Goal: Entertainment & Leisure: Consume media (video, audio)

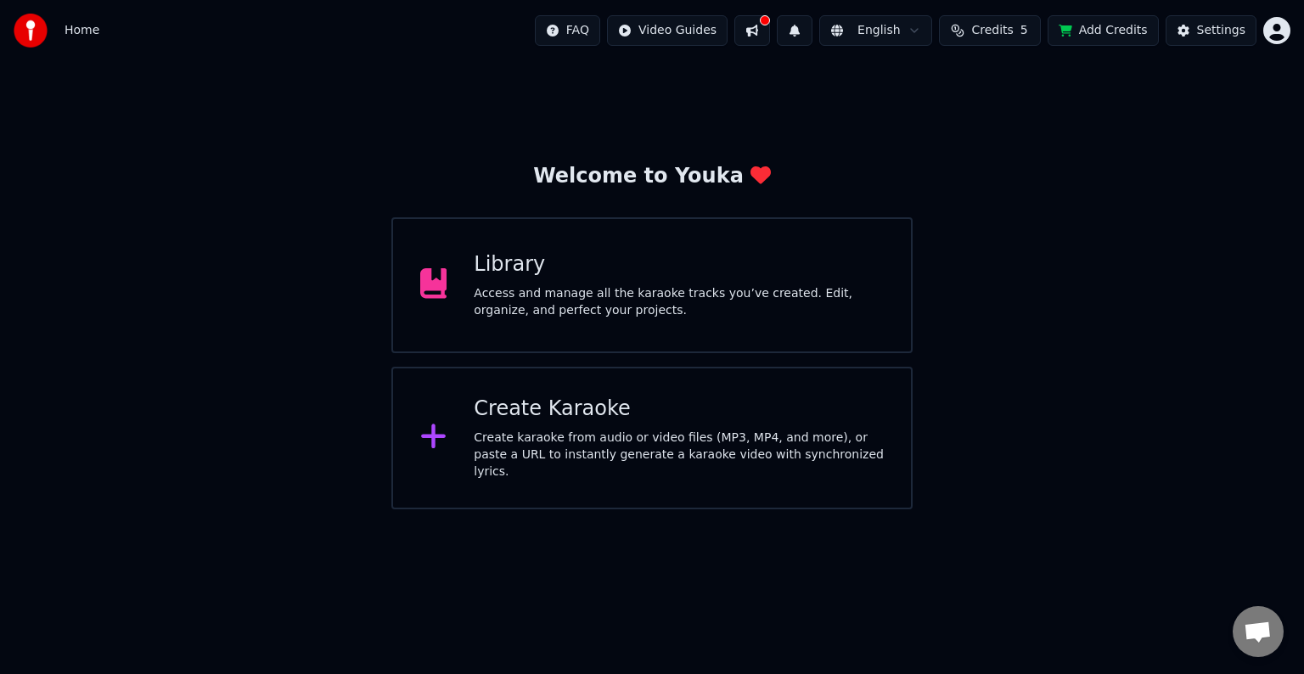
click at [864, 272] on div "Library" at bounding box center [679, 264] width 410 height 27
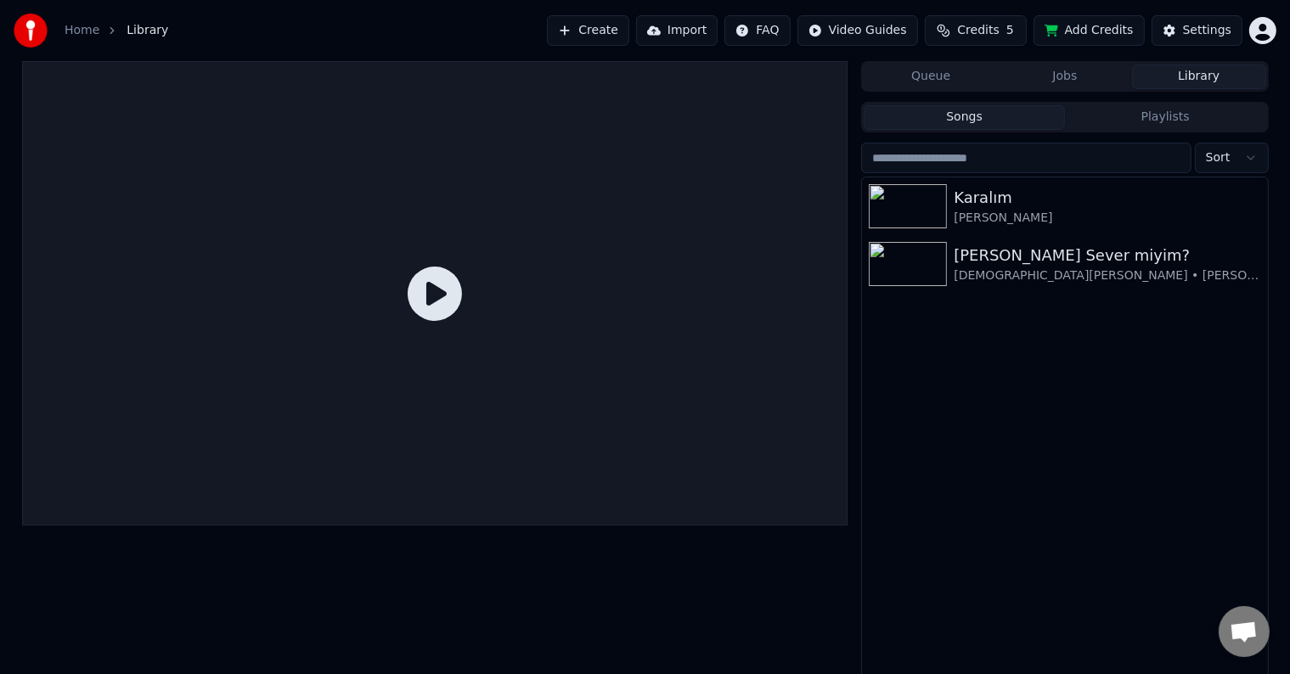
click at [701, 335] on div at bounding box center [435, 293] width 826 height 464
click at [437, 262] on div at bounding box center [435, 293] width 826 height 464
click at [906, 292] on div "Karalım [PERSON_NAME] Ben Seni Sever miyim? [DEMOGRAPHIC_DATA][PERSON_NAME] • […" at bounding box center [1064, 429] width 405 height 504
click at [907, 289] on div "[PERSON_NAME] Sever miyim? [DEMOGRAPHIC_DATA][PERSON_NAME] • [PERSON_NAME]" at bounding box center [1064, 264] width 405 height 58
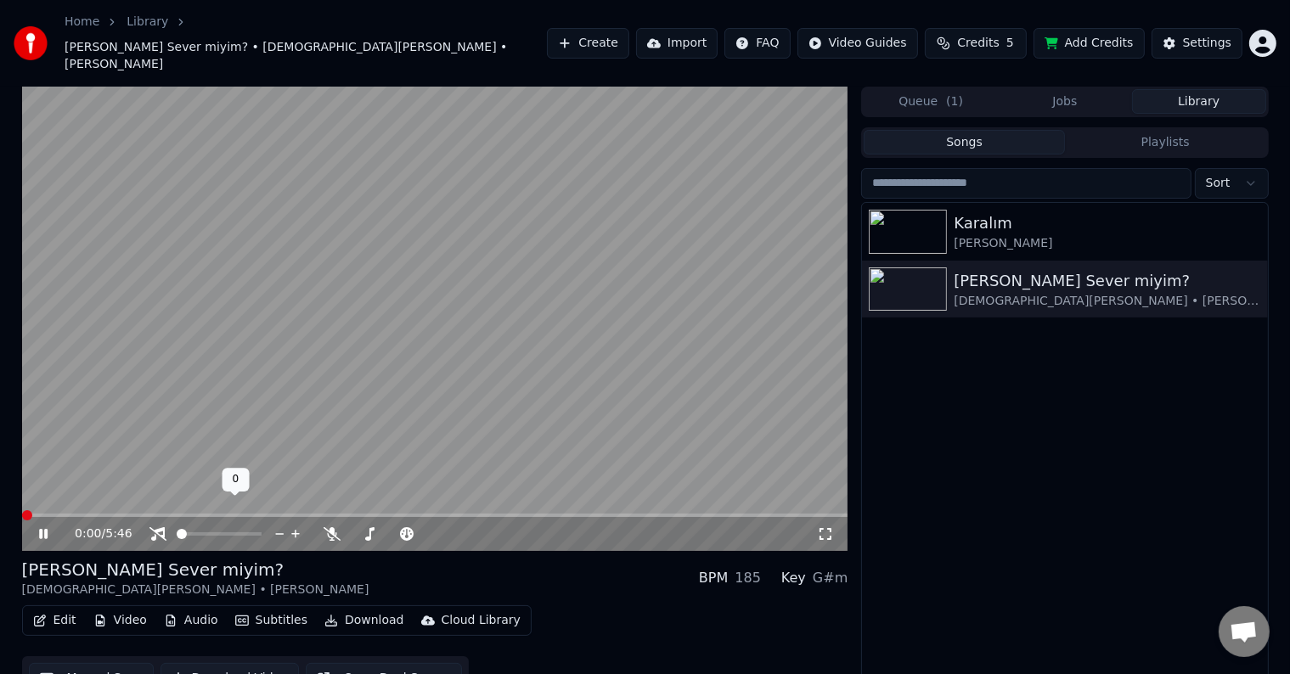
click at [177, 532] on span at bounding box center [177, 533] width 0 height 3
click at [394, 529] on span at bounding box center [394, 534] width 10 height 10
click at [388, 532] on span at bounding box center [388, 533] width 0 height 3
drag, startPoint x: 368, startPoint y: 380, endPoint x: 367, endPoint y: 392, distance: 11.9
click at [370, 386] on video at bounding box center [435, 319] width 826 height 464
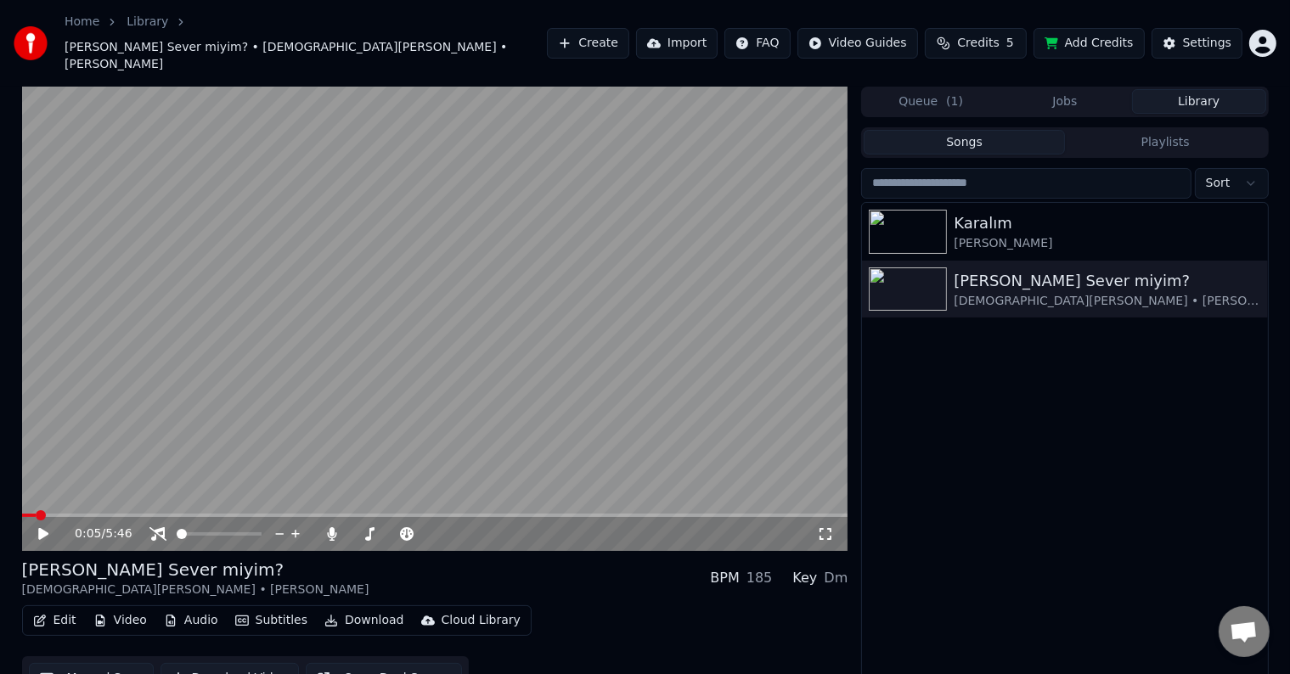
click at [509, 371] on video at bounding box center [435, 319] width 826 height 464
click at [381, 532] on span at bounding box center [366, 533] width 31 height 3
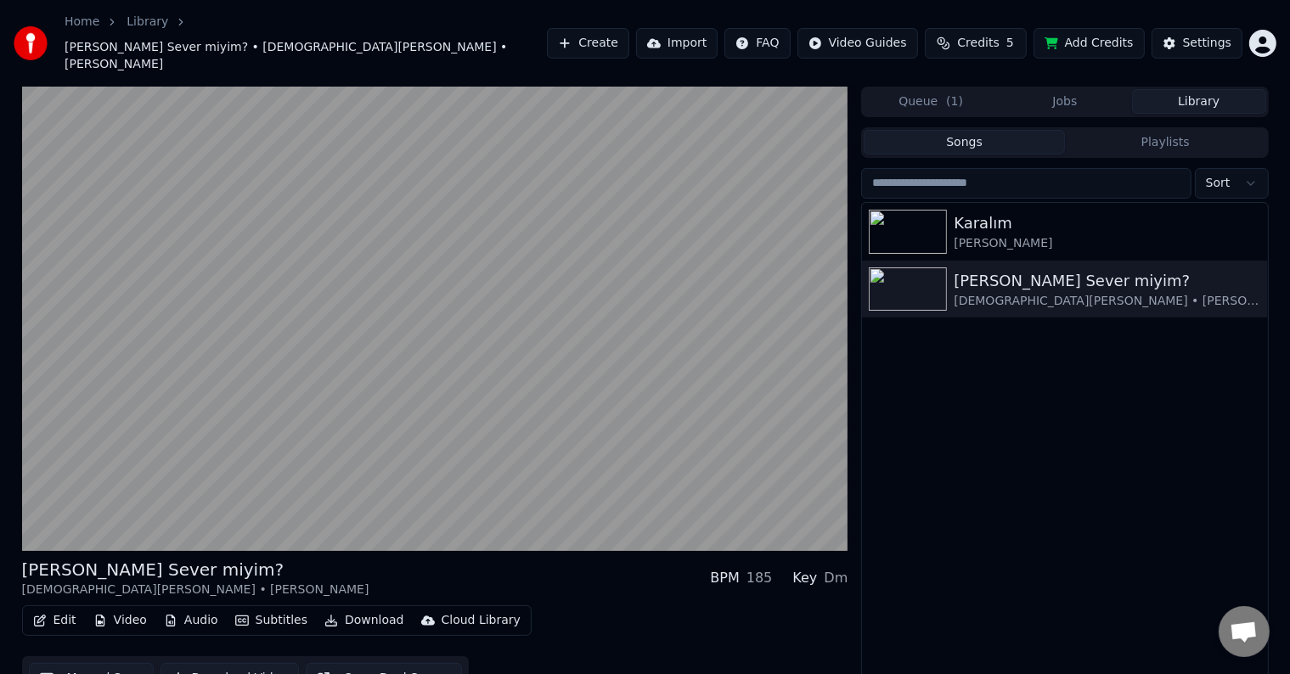
click at [999, 35] on span "Credits" at bounding box center [978, 43] width 42 height 17
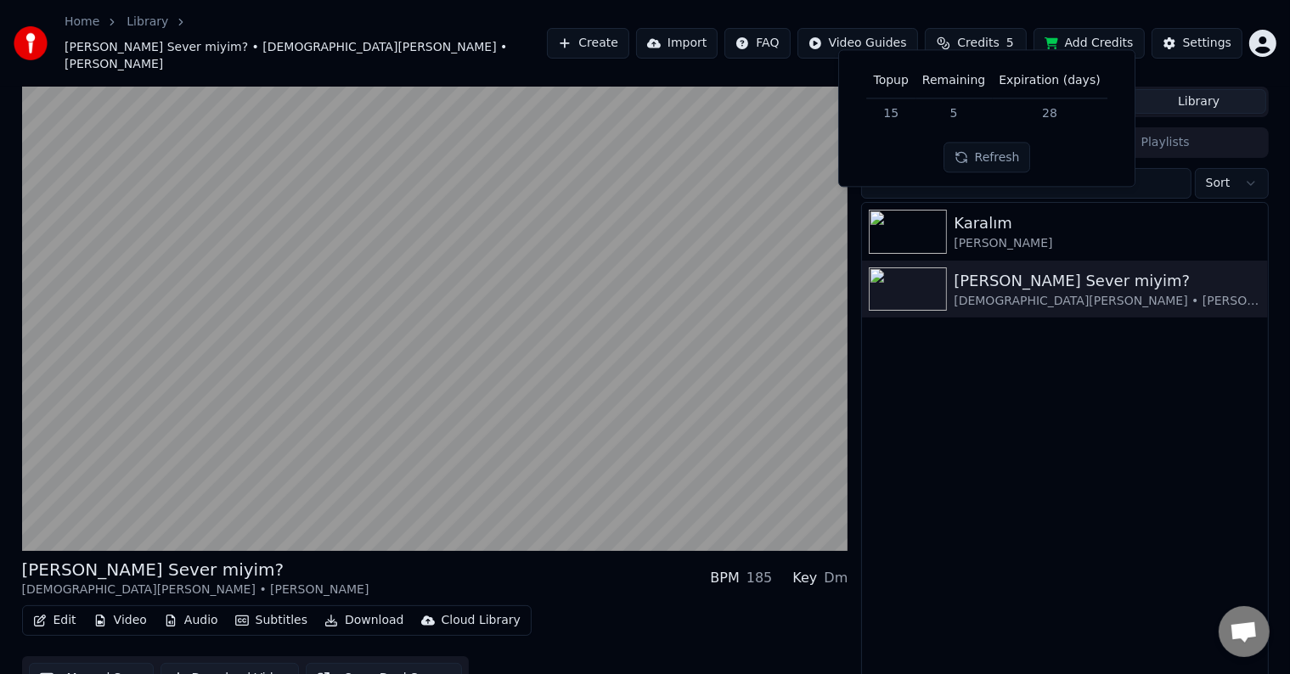
click at [998, 153] on button "Refresh" at bounding box center [986, 158] width 87 height 31
click at [998, 153] on div "Refresh" at bounding box center [986, 158] width 87 height 31
click at [1055, 119] on td "28" at bounding box center [1049, 113] width 115 height 31
click at [1002, 159] on button "Refresh" at bounding box center [986, 158] width 87 height 31
click at [965, 110] on td "5" at bounding box center [953, 113] width 76 height 31
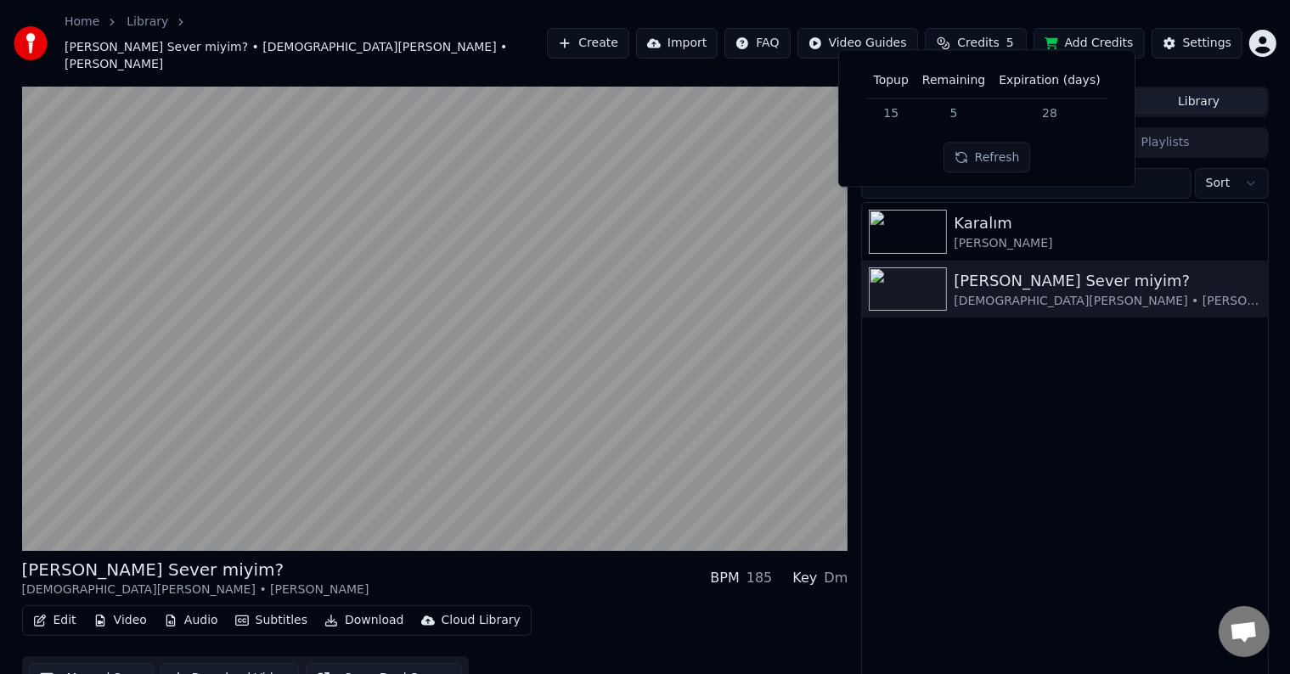
click at [984, 145] on div "Topup Remaining Expiration (days) 15 5 28 Refresh" at bounding box center [987, 118] width 268 height 109
click at [984, 149] on button "Refresh" at bounding box center [986, 158] width 87 height 31
click at [964, 374] on div "Karalım [PERSON_NAME] Ben Seni Sever miyim? [DEMOGRAPHIC_DATA][PERSON_NAME] • […" at bounding box center [1064, 455] width 405 height 504
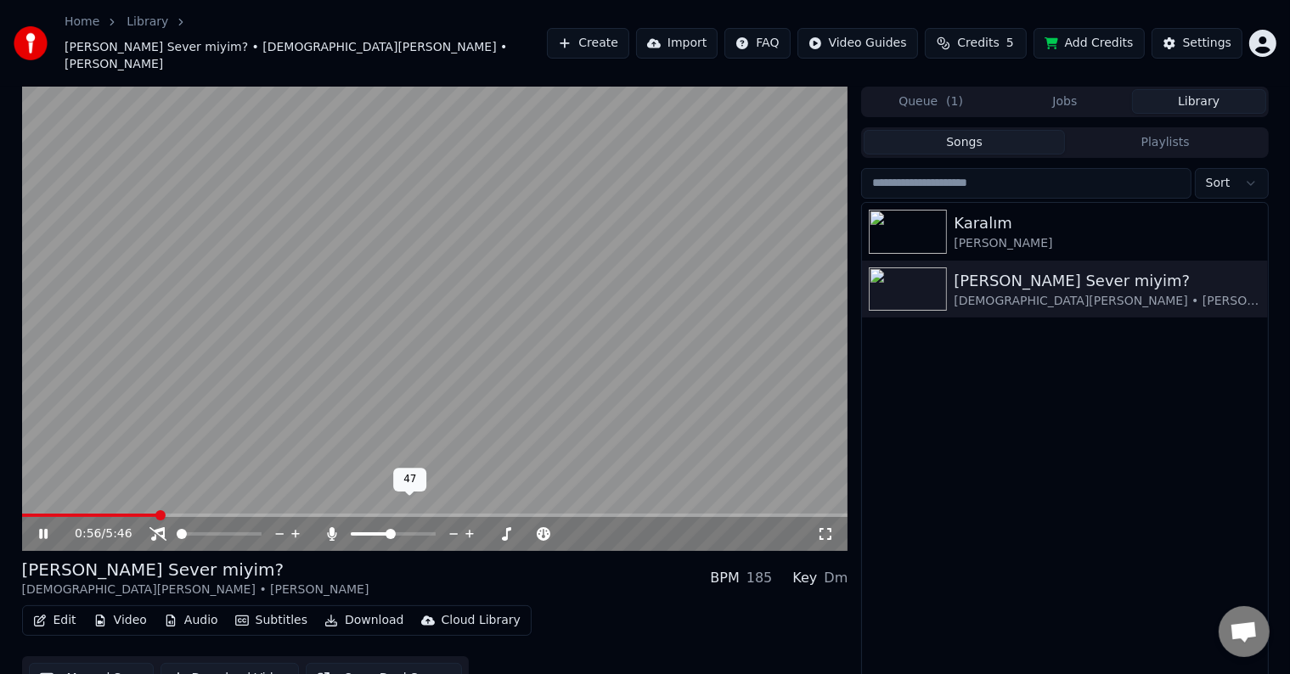
click at [391, 529] on span at bounding box center [391, 534] width 10 height 10
click at [503, 526] on icon at bounding box center [507, 534] width 16 height 17
click at [543, 401] on video at bounding box center [435, 319] width 826 height 464
click at [649, 350] on video at bounding box center [435, 319] width 826 height 464
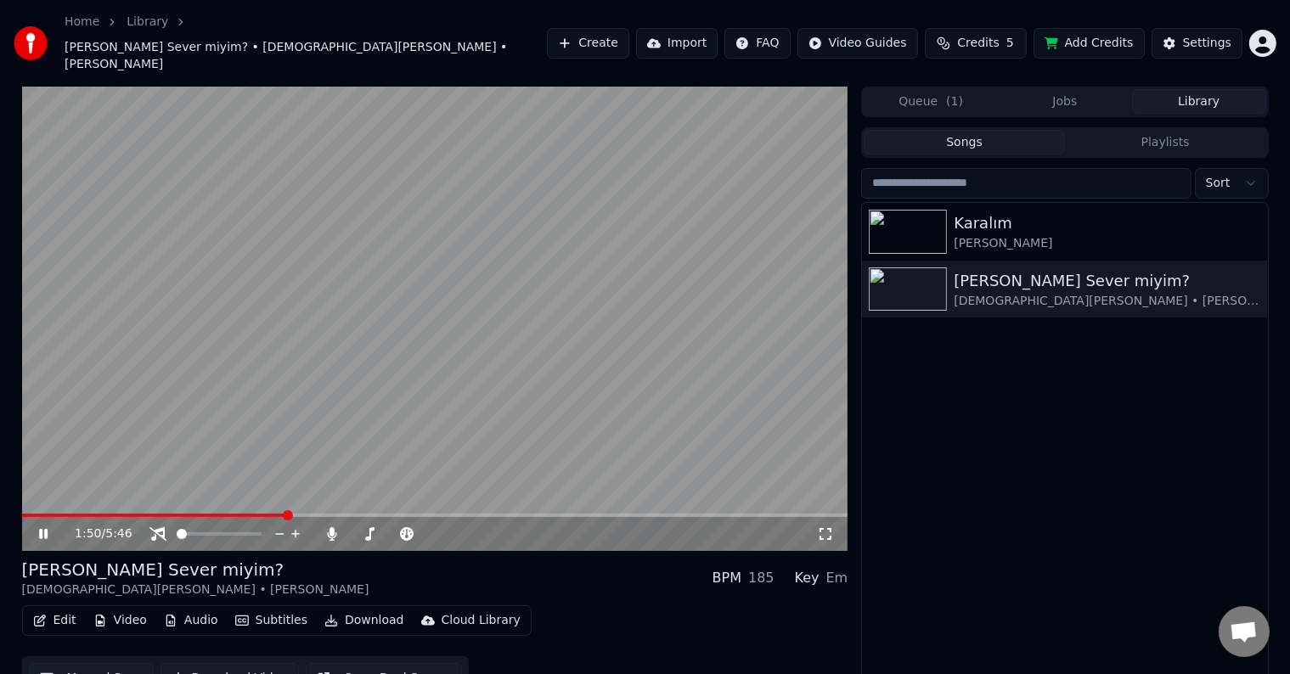
click at [822, 527] on icon at bounding box center [825, 534] width 17 height 14
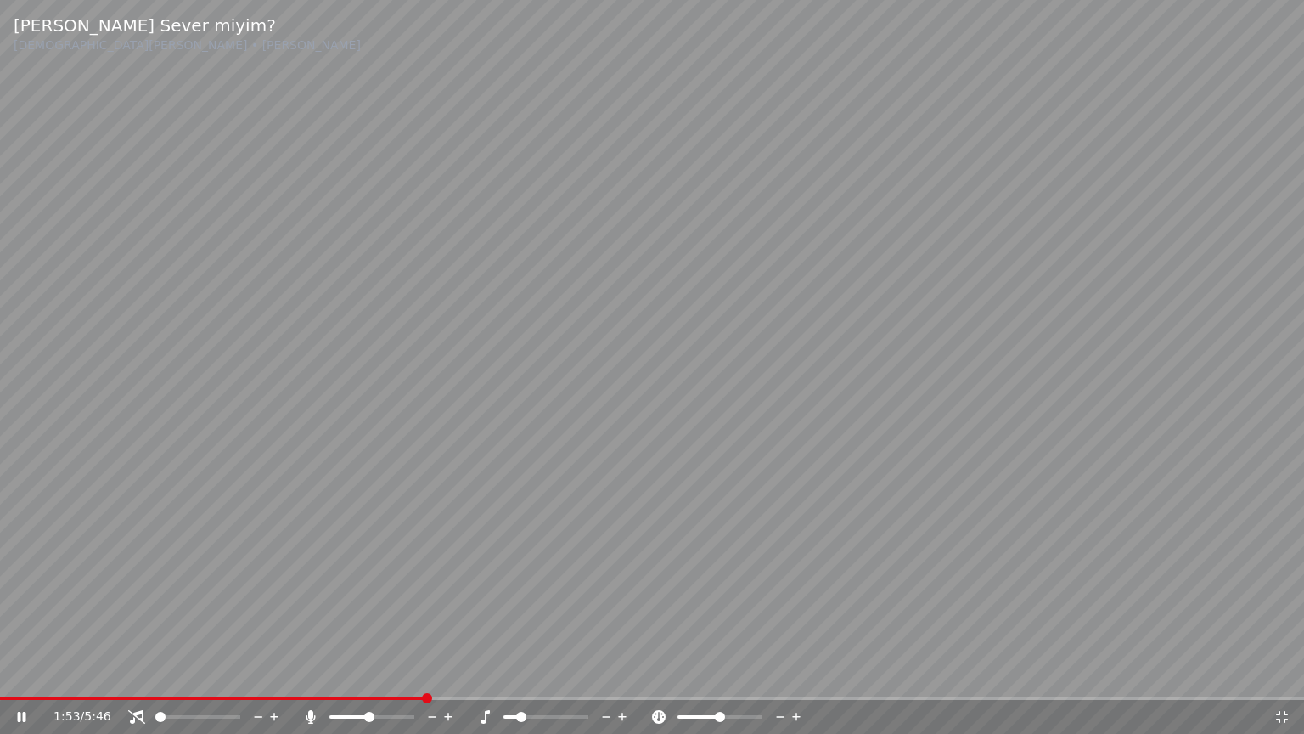
drag, startPoint x: 168, startPoint y: 727, endPoint x: 187, endPoint y: 722, distance: 19.4
click at [187, 673] on div "1:53 / 5:46" at bounding box center [652, 717] width 1304 height 34
drag, startPoint x: 193, startPoint y: 718, endPoint x: 211, endPoint y: 718, distance: 17.8
click at [211, 673] on div at bounding box center [213, 716] width 137 height 17
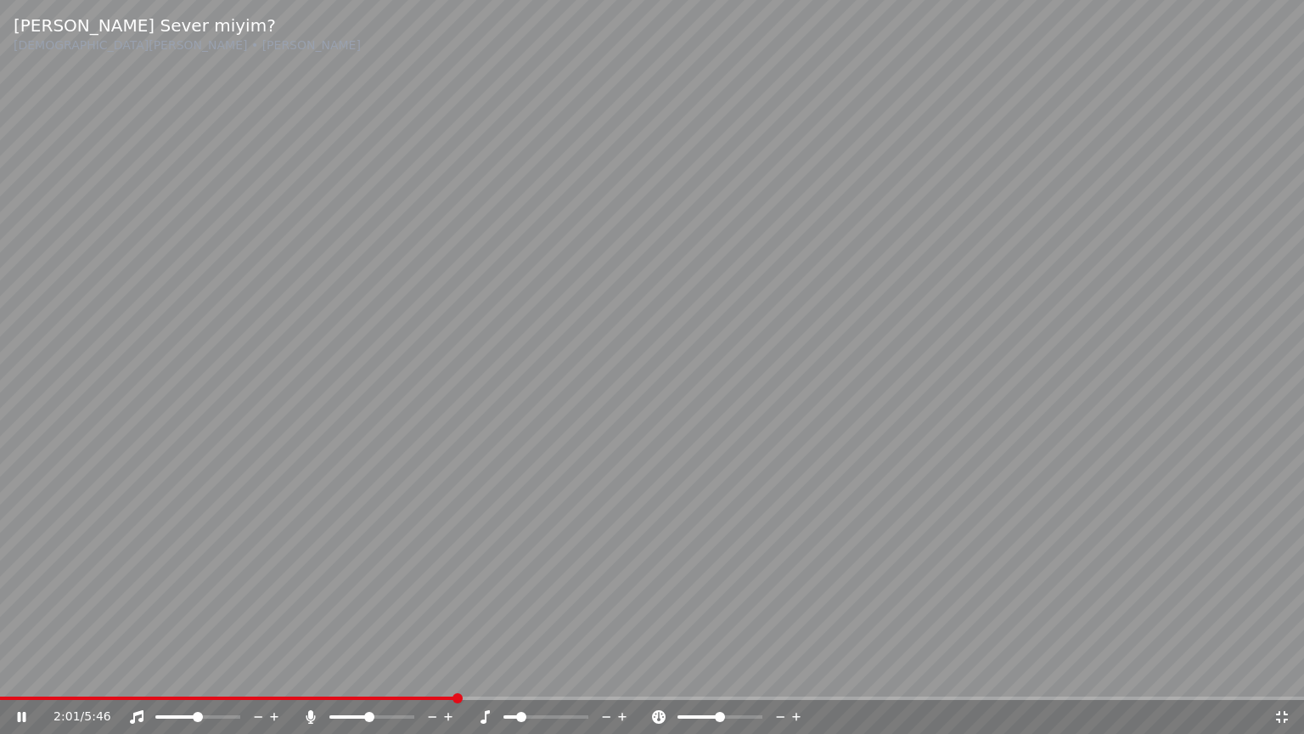
click at [197, 673] on span at bounding box center [176, 716] width 42 height 3
click at [194, 673] on span at bounding box center [194, 717] width 10 height 10
click at [622, 673] on icon at bounding box center [622, 716] width 8 height 8
click at [608, 673] on icon at bounding box center [607, 716] width 16 height 17
click at [1000, 469] on video at bounding box center [652, 367] width 1304 height 734
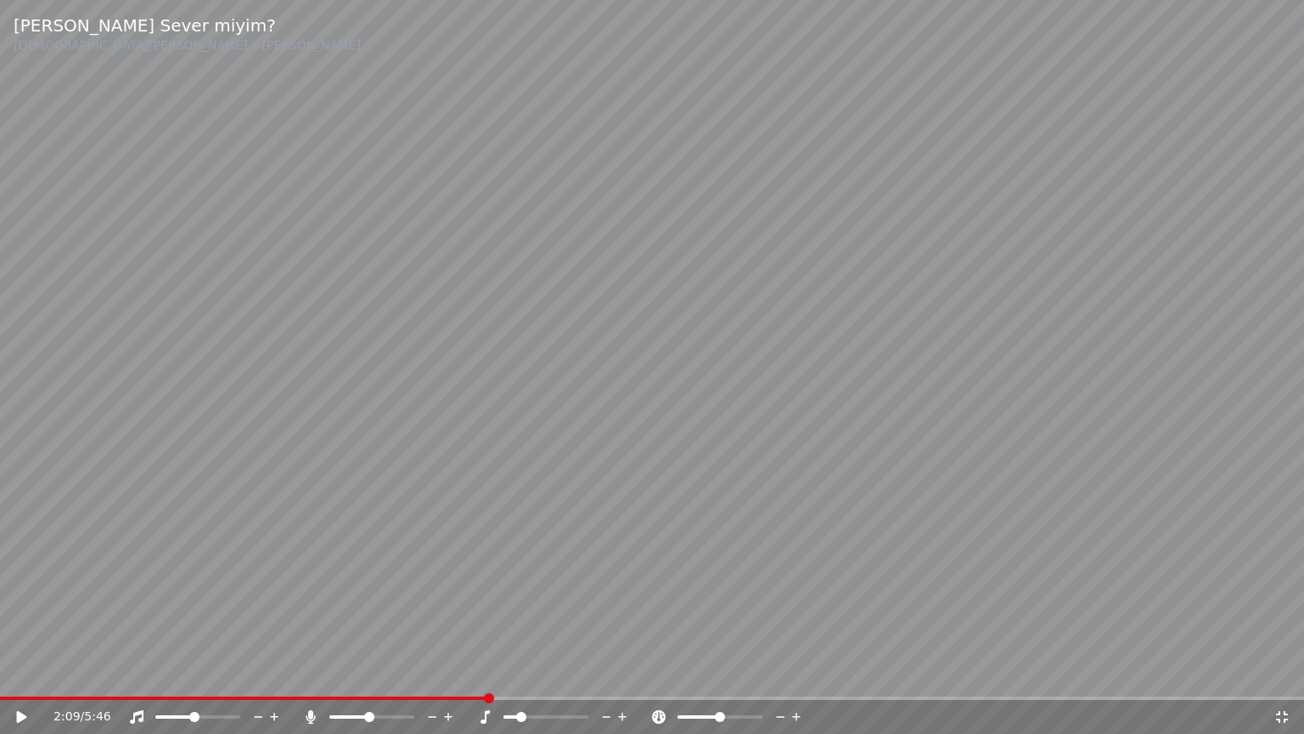
click at [1072, 386] on video at bounding box center [652, 367] width 1304 height 734
click at [526, 673] on span at bounding box center [521, 717] width 10 height 10
click at [406, 673] on span at bounding box center [401, 717] width 10 height 10
click at [1035, 475] on video at bounding box center [652, 367] width 1304 height 734
click at [1122, 425] on video at bounding box center [652, 367] width 1304 height 734
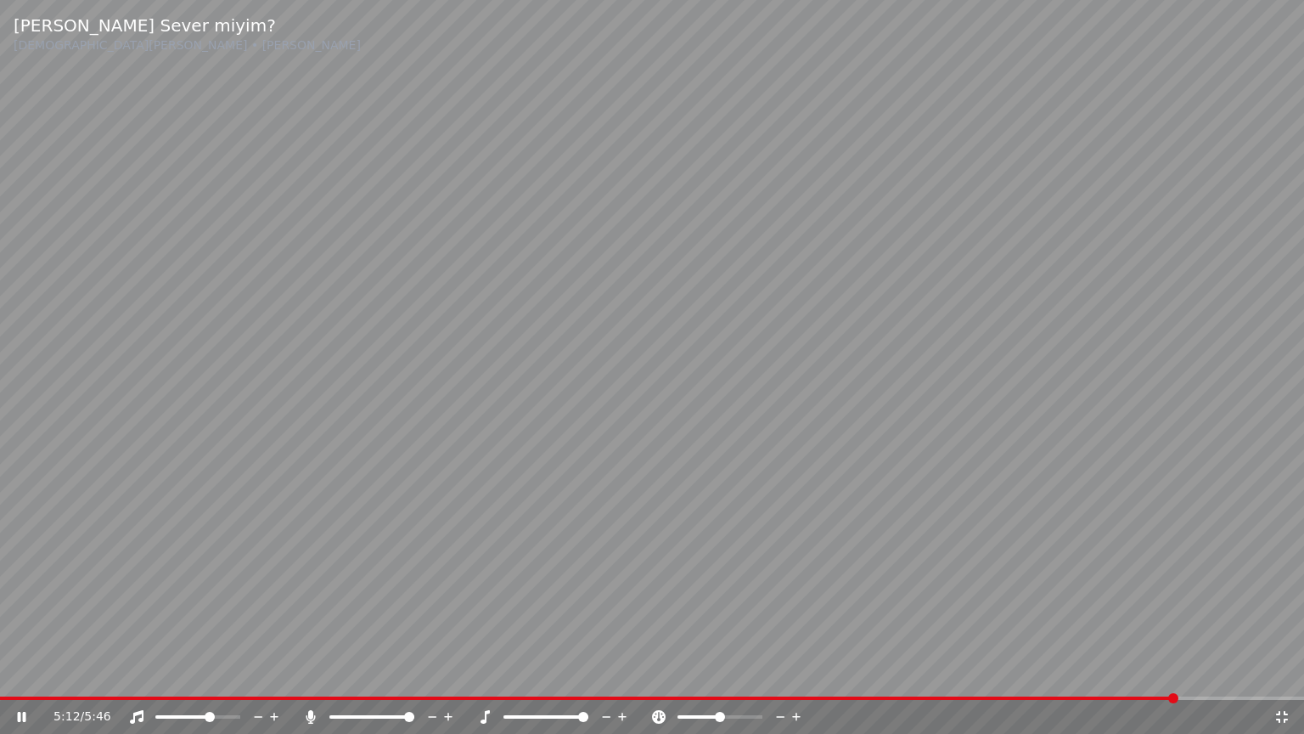
click at [560, 673] on span at bounding box center [546, 716] width 85 height 3
click at [155, 673] on span at bounding box center [183, 716] width 56 height 3
click at [979, 448] on video at bounding box center [652, 367] width 1304 height 734
click at [1146, 419] on video at bounding box center [652, 367] width 1304 height 734
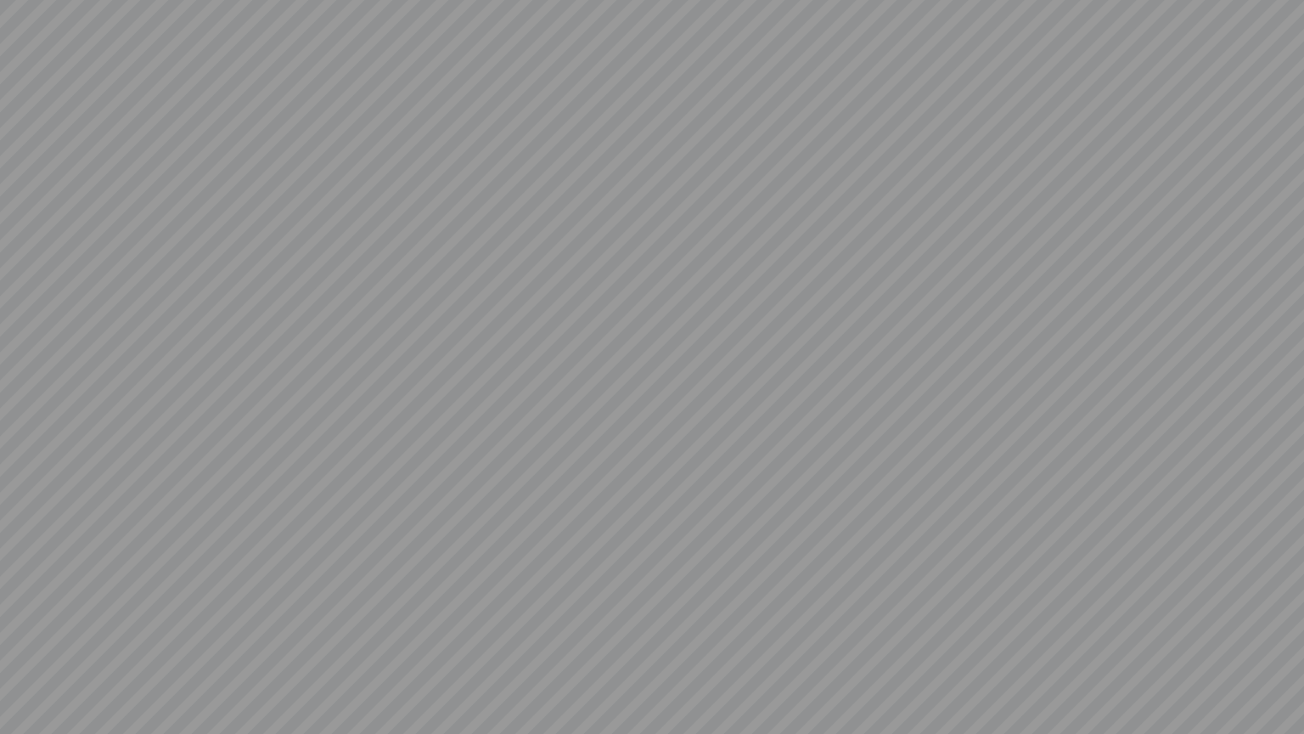
click at [227, 673] on video at bounding box center [652, 367] width 1304 height 734
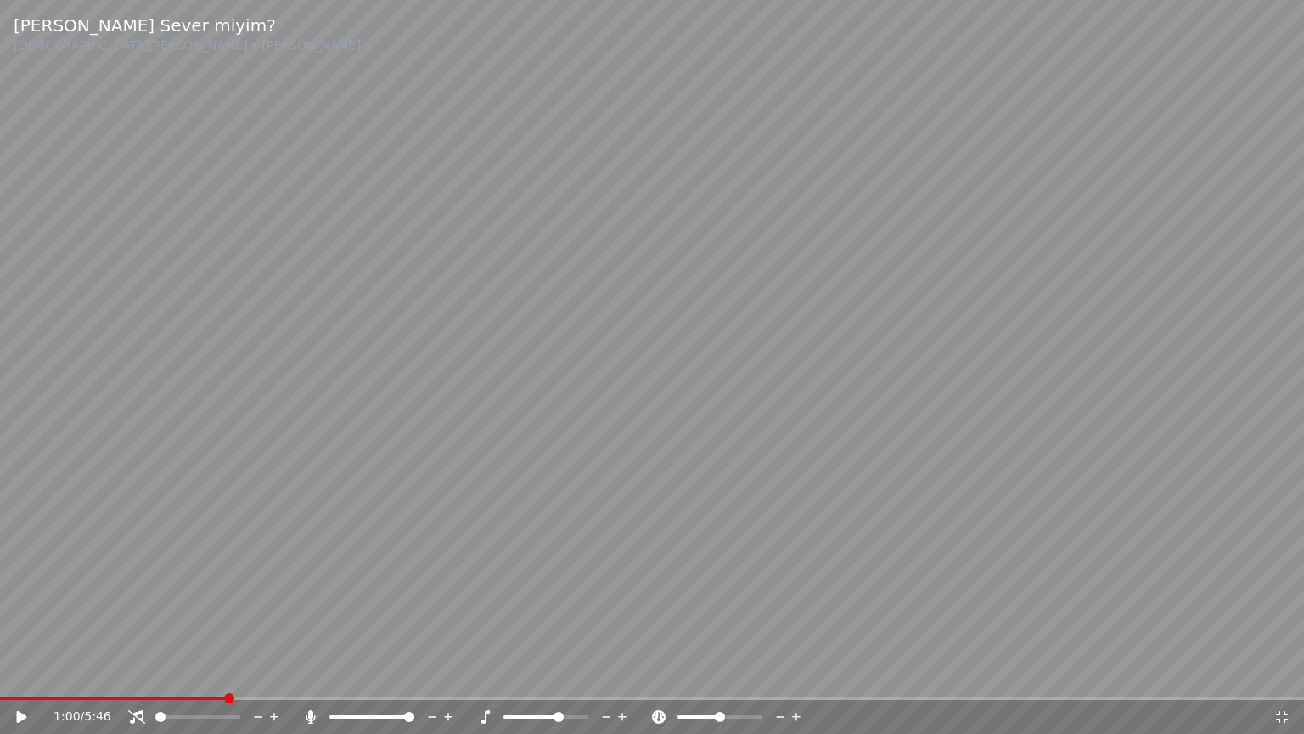
click at [226, 673] on span at bounding box center [113, 697] width 226 height 3
click at [516, 506] on video at bounding box center [652, 367] width 1304 height 734
click at [601, 673] on icon at bounding box center [607, 716] width 16 height 17
click at [611, 673] on icon at bounding box center [607, 716] width 16 height 17
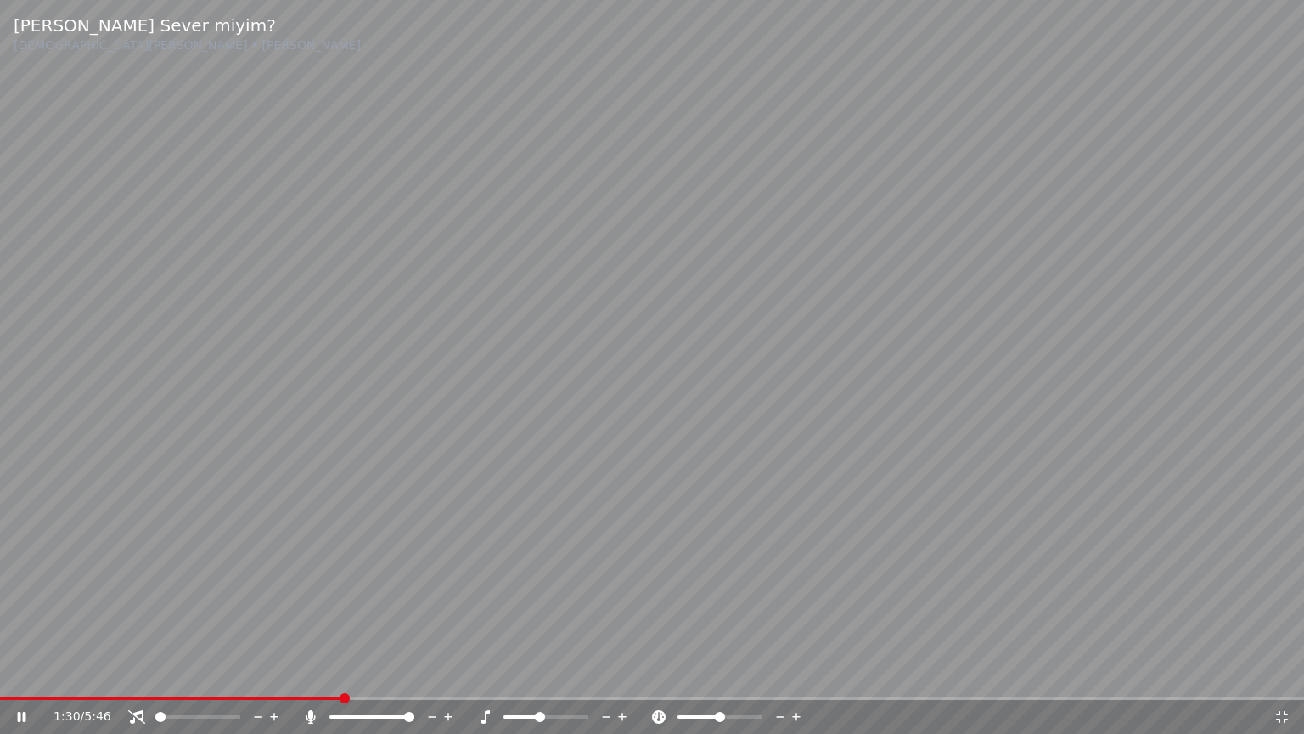
click at [625, 673] on icon at bounding box center [623, 716] width 16 height 17
click at [525, 673] on span at bounding box center [525, 716] width 42 height 3
click at [1056, 505] on video at bounding box center [652, 367] width 1304 height 734
click at [1165, 480] on video at bounding box center [652, 367] width 1304 height 734
drag, startPoint x: 978, startPoint y: 357, endPoint x: 980, endPoint y: 371, distance: 14.5
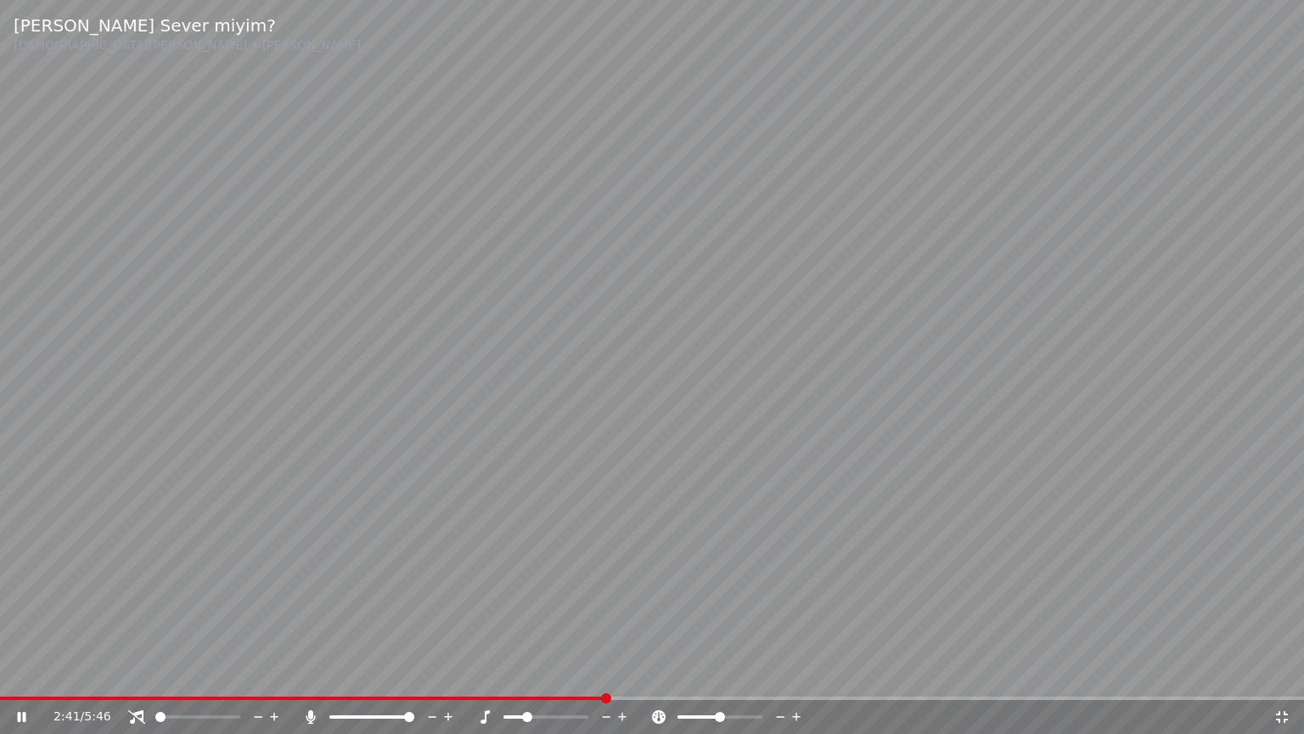
click at [980, 371] on video at bounding box center [652, 367] width 1304 height 734
click at [1289, 673] on icon at bounding box center [1282, 717] width 17 height 14
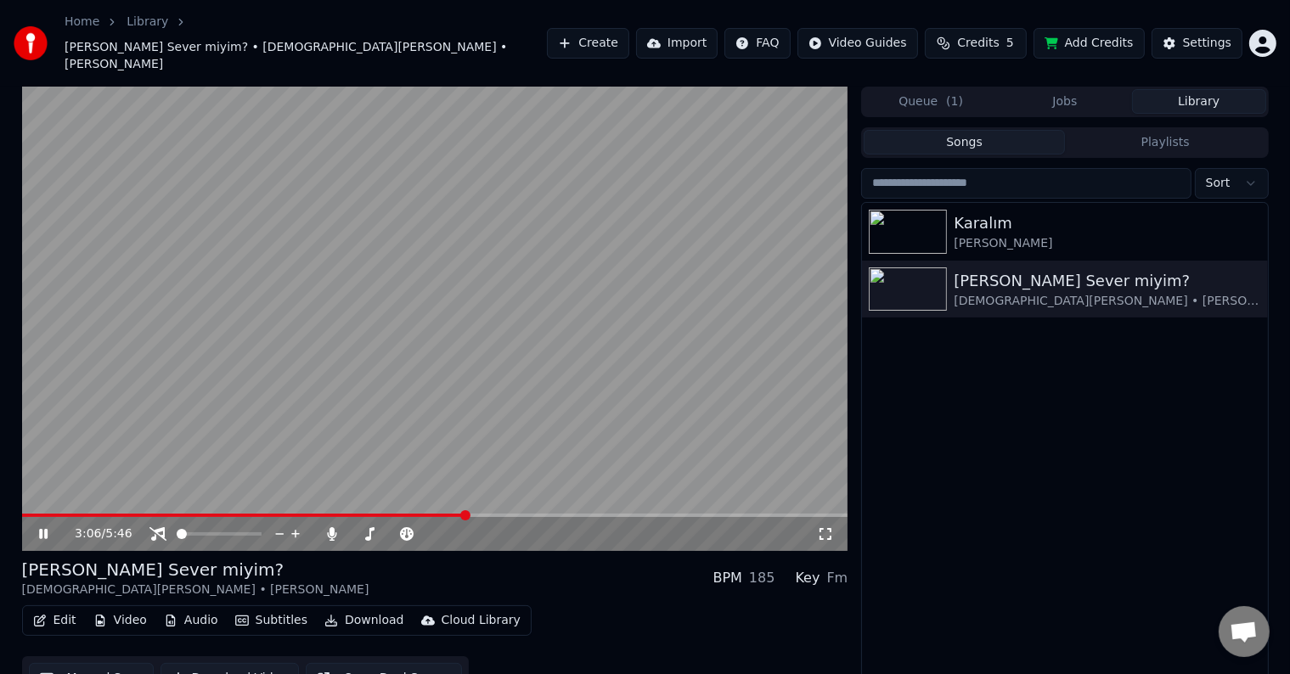
click at [836, 526] on div "3:06 / 5:46" at bounding box center [435, 534] width 813 height 17
click at [834, 527] on icon at bounding box center [825, 534] width 17 height 14
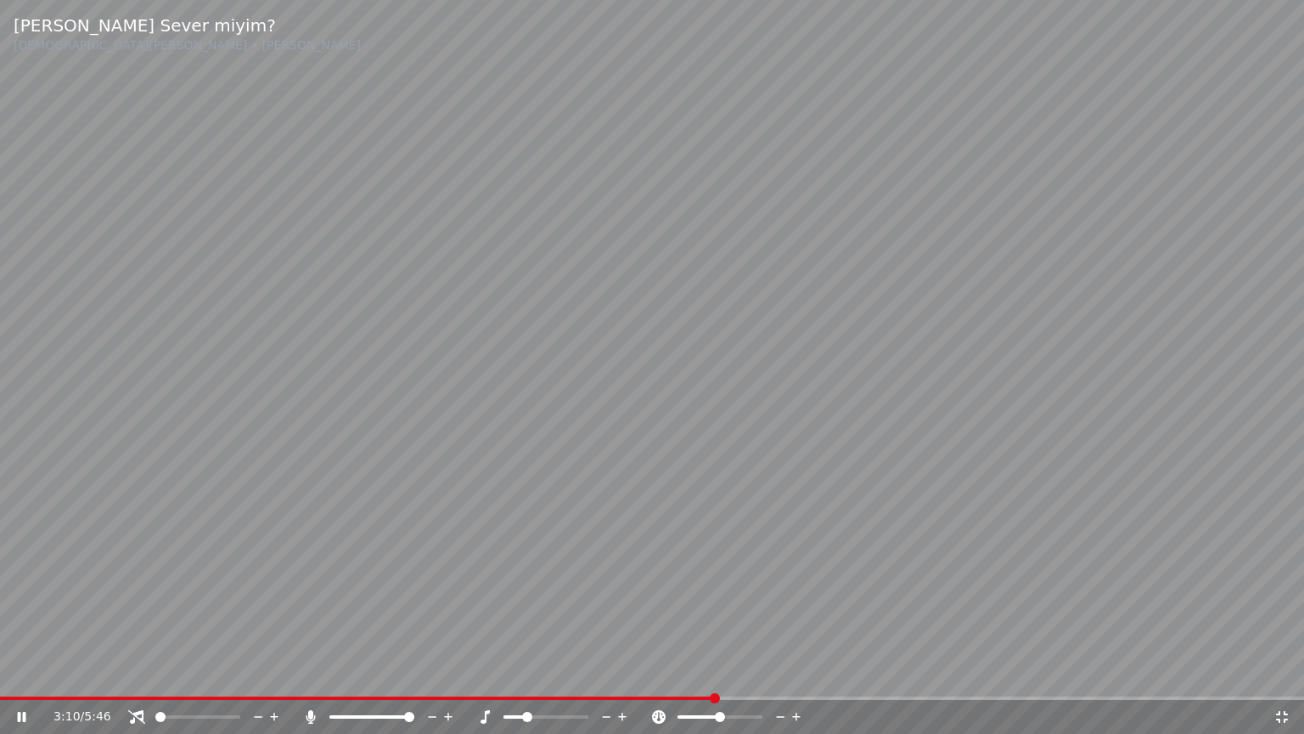
click at [532, 673] on span at bounding box center [527, 717] width 10 height 10
drag, startPoint x: 1282, startPoint y: 715, endPoint x: 1237, endPoint y: 665, distance: 67.3
click at [1281, 673] on icon at bounding box center [1282, 717] width 17 height 14
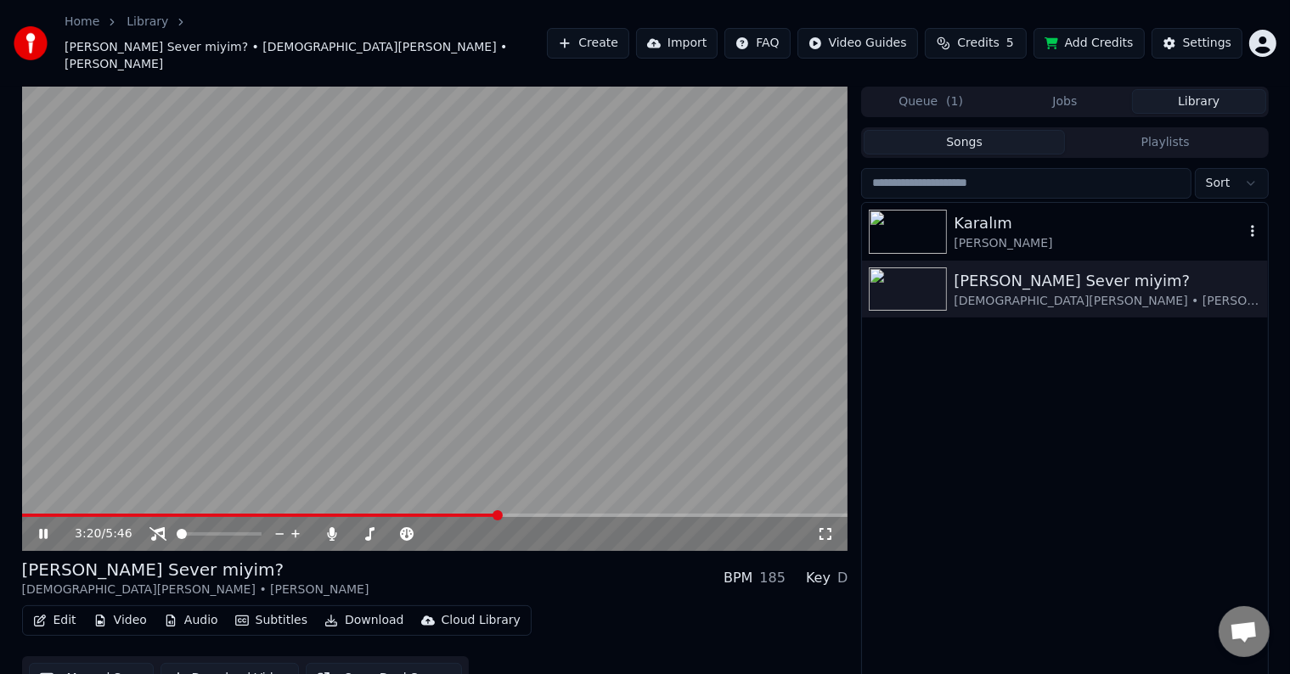
click at [913, 210] on img at bounding box center [908, 232] width 78 height 44
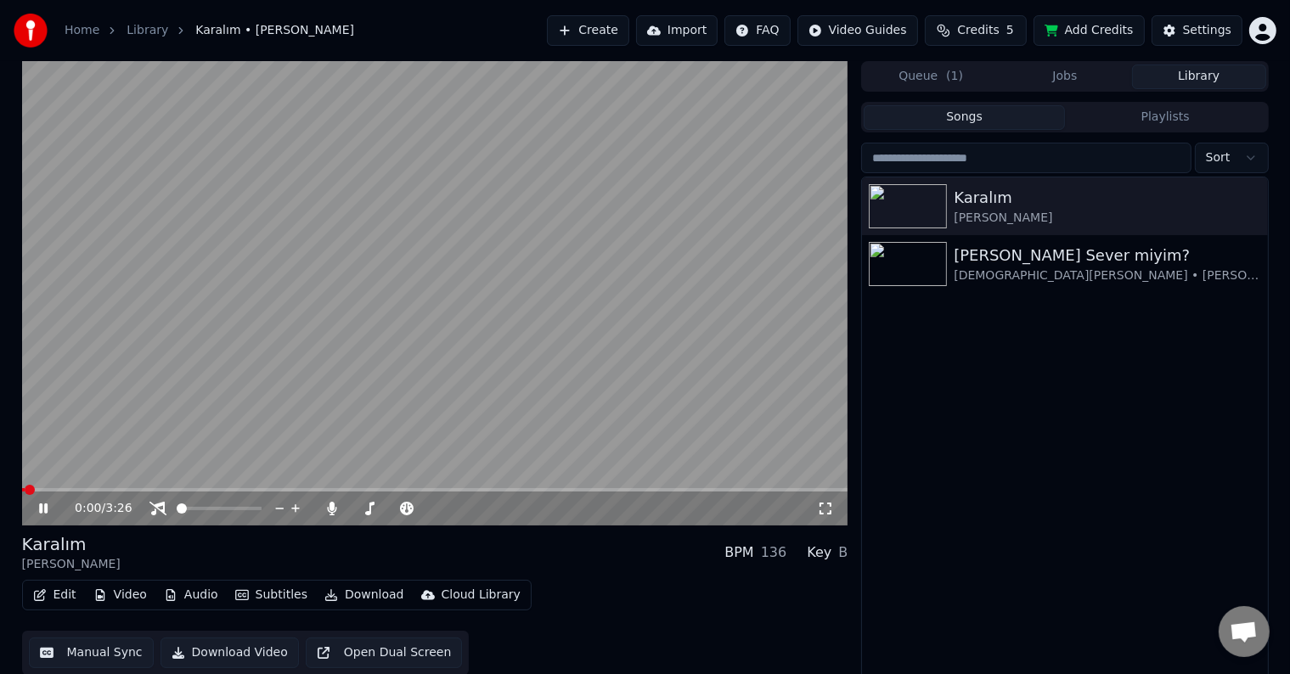
click at [275, 486] on video at bounding box center [435, 293] width 826 height 464
click at [266, 489] on span at bounding box center [435, 489] width 826 height 3
click at [322, 447] on video at bounding box center [435, 293] width 826 height 464
click at [825, 504] on icon at bounding box center [825, 509] width 17 height 14
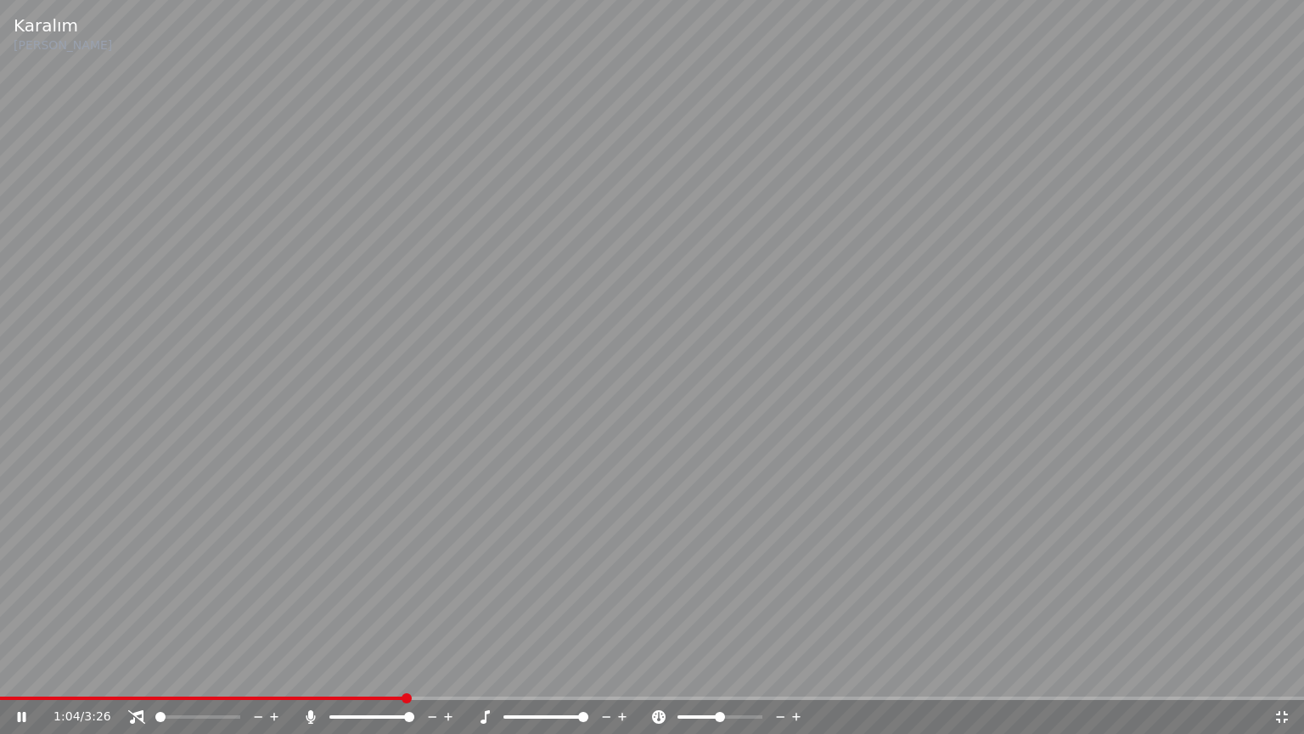
click at [414, 673] on span at bounding box center [409, 717] width 10 height 10
click at [605, 673] on icon at bounding box center [607, 716] width 16 height 17
click at [903, 673] on div "1:35 / 3:26" at bounding box center [652, 717] width 1304 height 34
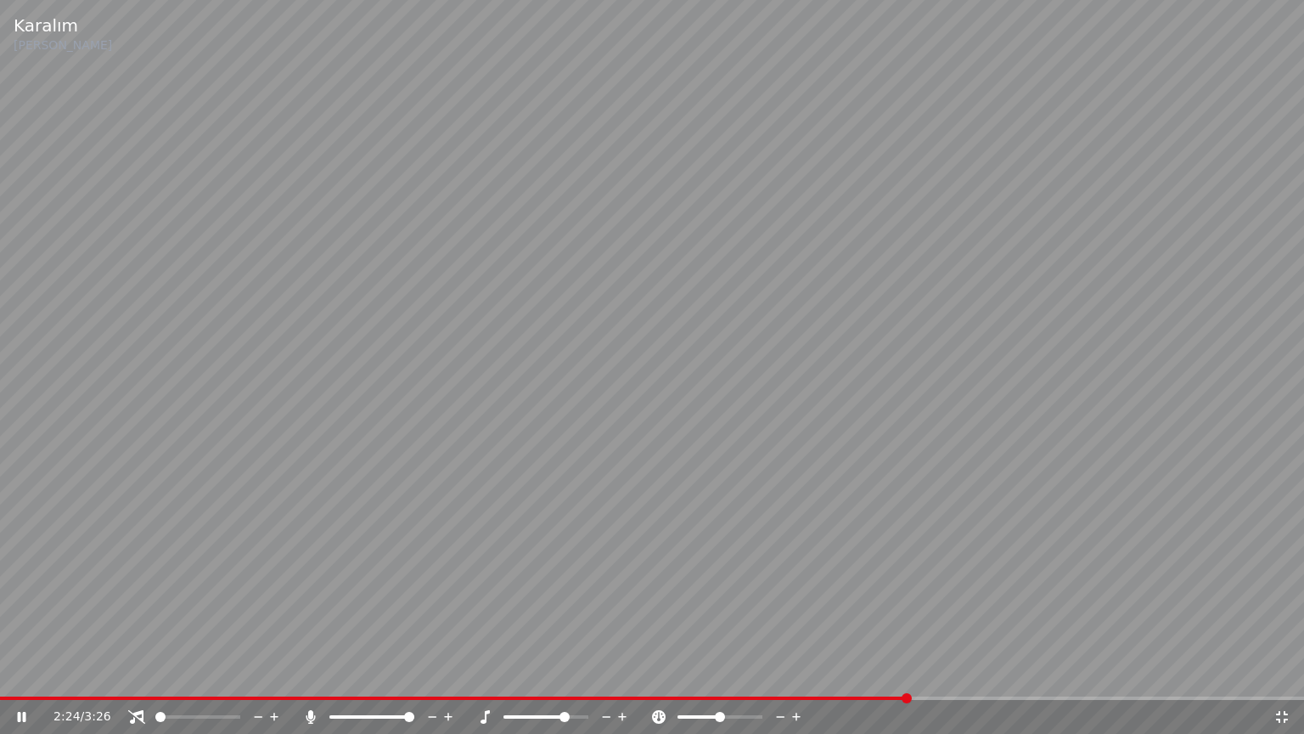
click at [907, 673] on span at bounding box center [652, 697] width 1304 height 3
click at [608, 673] on icon at bounding box center [607, 716] width 16 height 17
click at [992, 673] on span at bounding box center [547, 697] width 1094 height 3
click at [504, 673] on span at bounding box center [532, 716] width 57 height 3
click at [532, 673] on span at bounding box center [546, 716] width 85 height 3
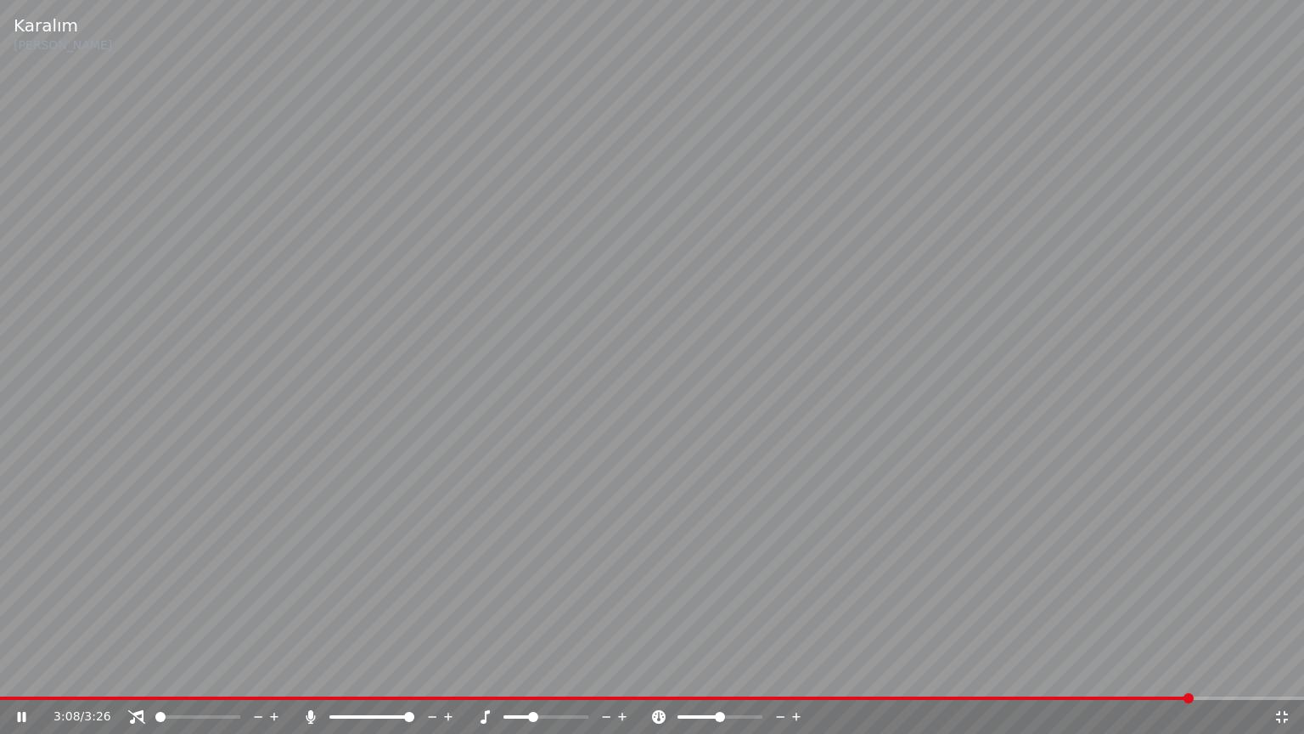
click at [1039, 481] on video at bounding box center [652, 367] width 1304 height 734
click at [1093, 673] on video at bounding box center [652, 367] width 1304 height 734
click at [1095, 673] on div "Karalım [PERSON_NAME] 3:09 / 3:26" at bounding box center [652, 367] width 1304 height 734
click at [1102, 673] on div "3:09 / 3:26" at bounding box center [652, 717] width 1304 height 34
click at [1097, 673] on div "3:09 / 3:26" at bounding box center [652, 717] width 1304 height 34
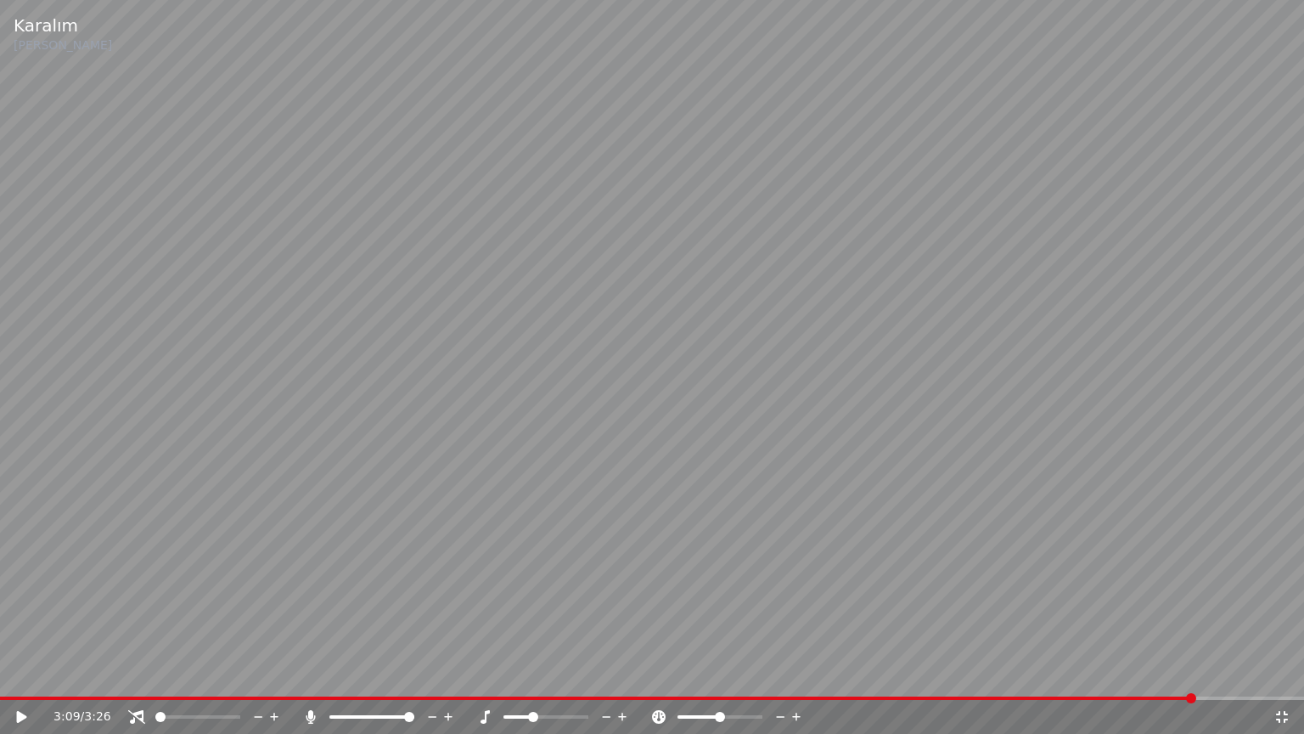
click at [1100, 673] on video at bounding box center [652, 367] width 1304 height 734
click at [1070, 673] on span at bounding box center [598, 697] width 1197 height 3
click at [1006, 673] on video at bounding box center [652, 367] width 1304 height 734
click at [1011, 673] on span at bounding box center [539, 697] width 1079 height 3
click at [556, 673] on span at bounding box center [546, 716] width 85 height 3
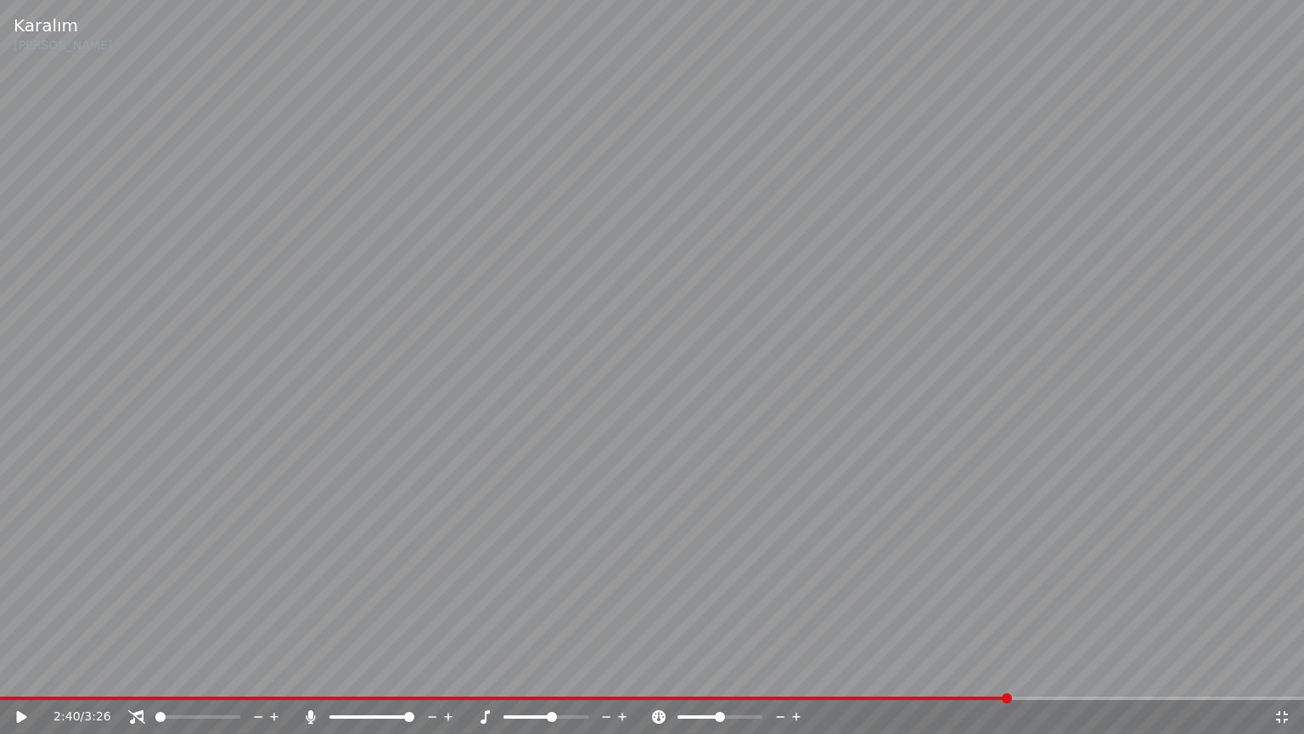
click at [703, 625] on video at bounding box center [652, 367] width 1304 height 734
click at [603, 673] on icon at bounding box center [607, 716] width 16 height 17
click at [1281, 673] on icon at bounding box center [1282, 717] width 17 height 14
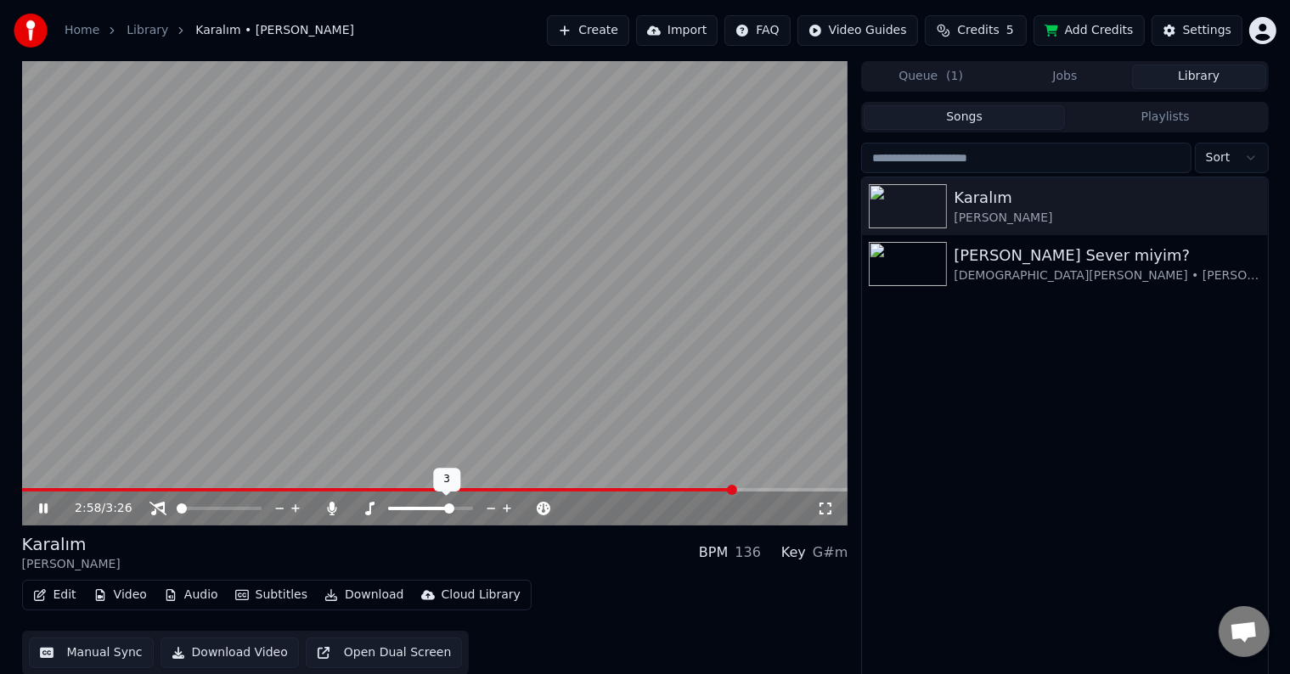
click at [451, 509] on span at bounding box center [430, 508] width 85 height 3
click at [655, 491] on span at bounding box center [398, 489] width 753 height 3
click at [909, 268] on img at bounding box center [908, 264] width 78 height 44
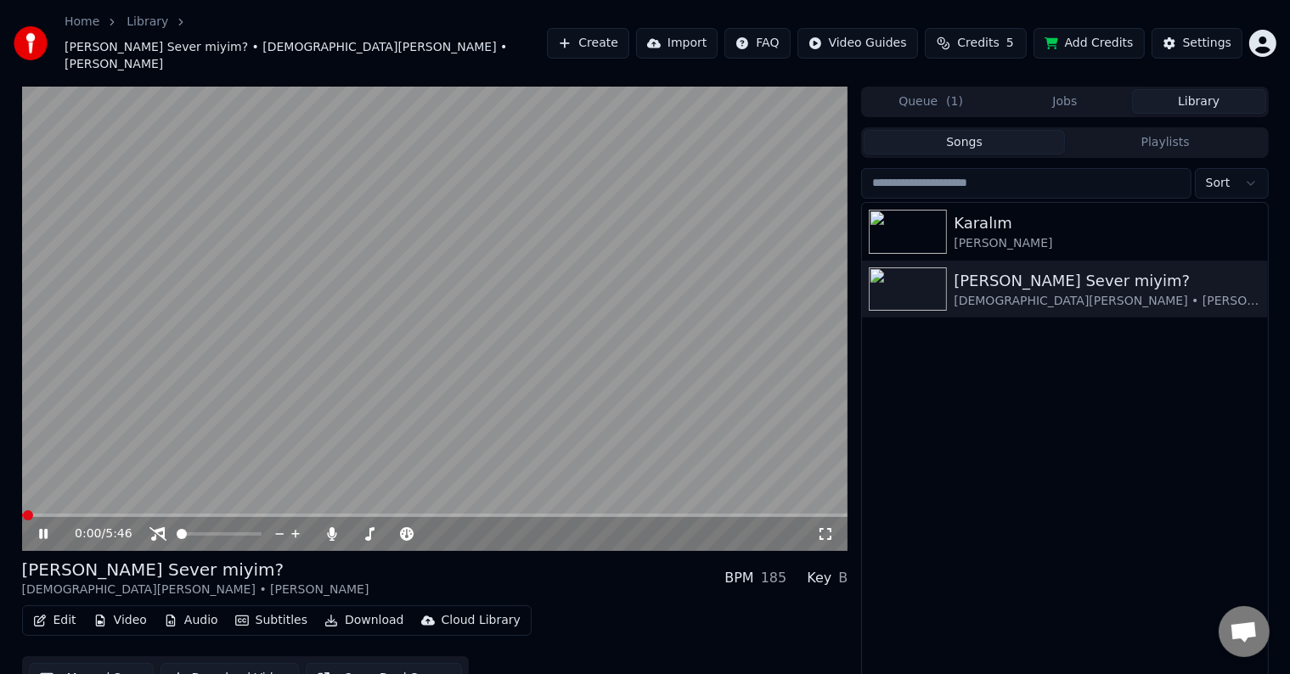
click at [127, 487] on video at bounding box center [435, 319] width 826 height 464
click at [139, 514] on span at bounding box center [435, 515] width 826 height 3
click at [425, 425] on video at bounding box center [435, 319] width 826 height 464
click at [818, 527] on icon at bounding box center [825, 534] width 17 height 14
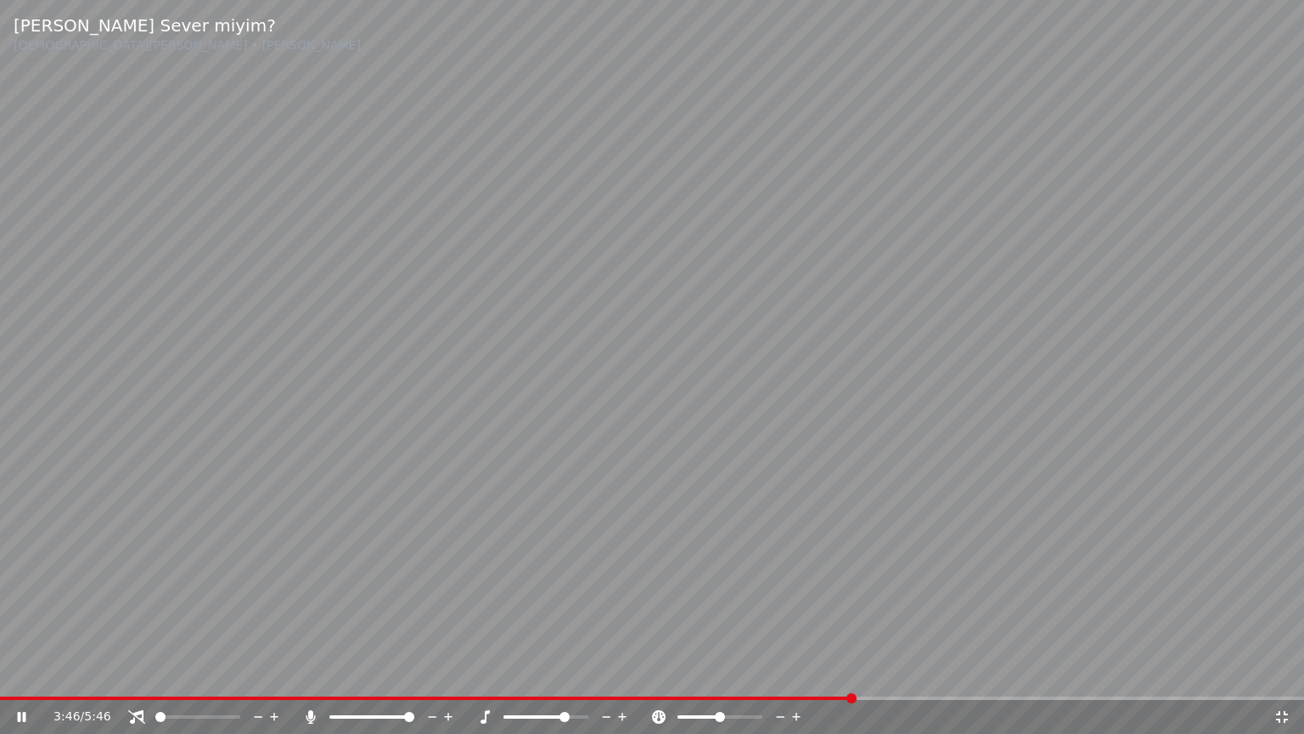
click at [1280, 673] on div "3:46 / 5:46" at bounding box center [652, 717] width 1304 height 34
click at [1275, 673] on icon at bounding box center [1282, 717] width 17 height 14
